Goal: Task Accomplishment & Management: Complete application form

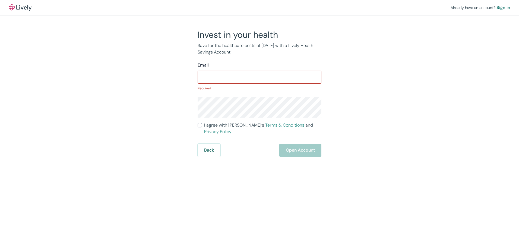
click at [201, 120] on form "Email ​ Required I agree with Lively’s Terms & Conditions and Privacy Policy Ba…" at bounding box center [260, 109] width 124 height 95
click at [201, 127] on input "I agree with Lively’s Terms & Conditions and Privacy Policy" at bounding box center [200, 125] width 4 height 4
checkbox input "true"
click at [265, 124] on link "Terms & Conditions" at bounding box center [284, 125] width 39 height 6
click at [216, 74] on input "Email" at bounding box center [260, 77] width 124 height 11
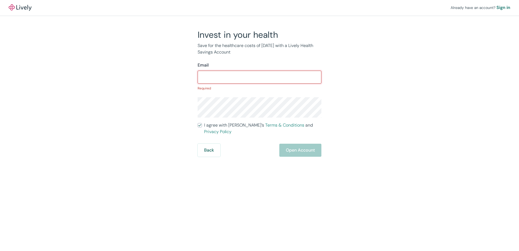
click at [321, 60] on div "Invest in your health Save for the healthcare costs of [DATE] with a Lively Hea…" at bounding box center [256, 92] width 130 height 127
click at [322, 77] on div at bounding box center [322, 77] width 0 height 0
type input "[PERSON_NAME][EMAIL_ADDRESS][DOMAIN_NAME]"
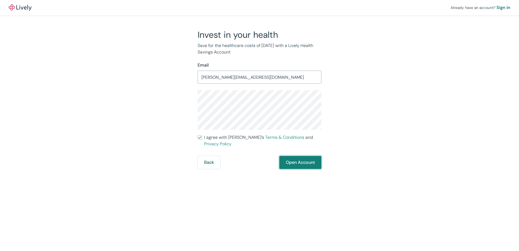
click at [302, 159] on button "Open Account" at bounding box center [300, 162] width 42 height 13
